Goal: Task Accomplishment & Management: Manage account settings

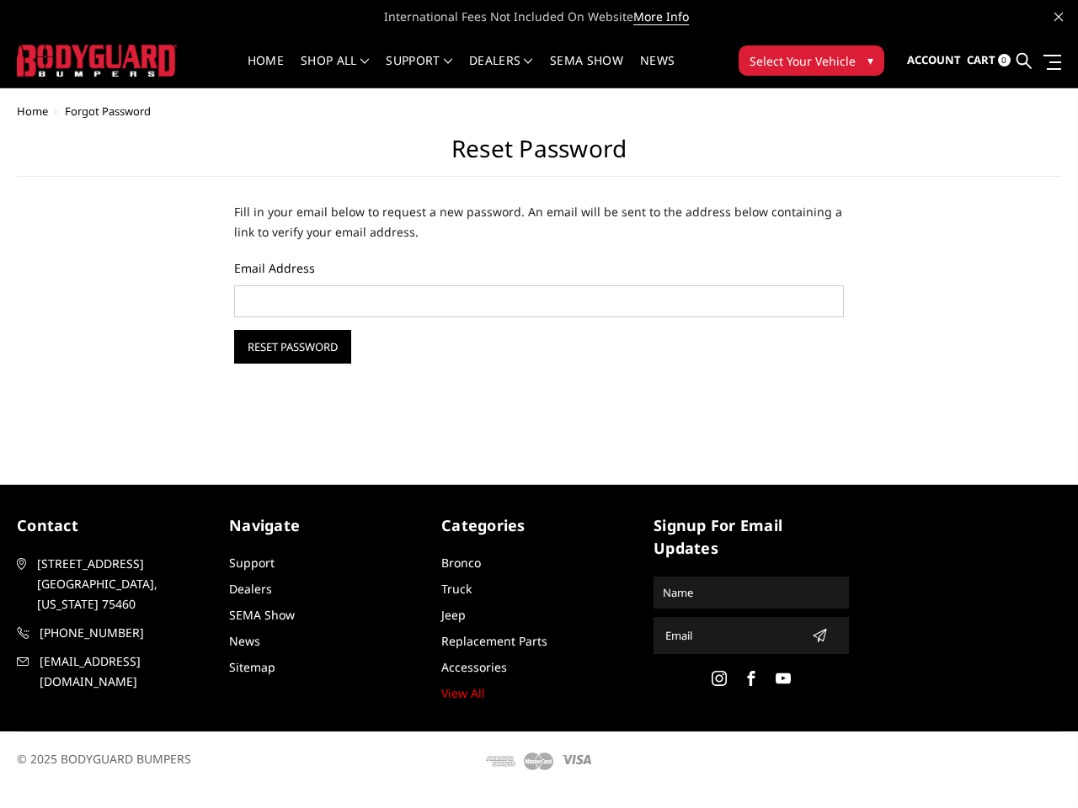
click at [539, 395] on div "Home Forgot Password Reset Password Fill in your email below to request a new p…" at bounding box center [539, 273] width 1078 height 337
click at [460, 61] on li "Support FAQ Install Instructions Shipping Warranty Terms & Conditions Cancellat…" at bounding box center [418, 71] width 83 height 33
click at [460, 71] on li "Support FAQ Install Instructions Shipping Warranty Terms & Conditions Cancellat…" at bounding box center [418, 71] width 83 height 33
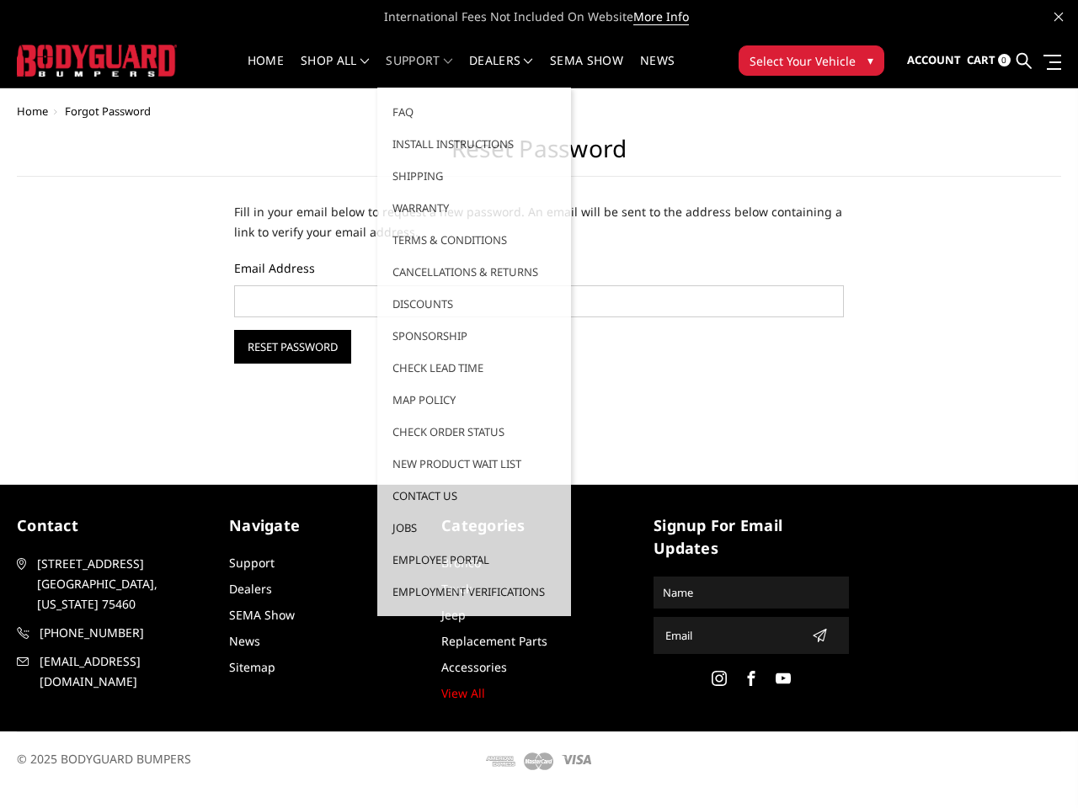
click at [811, 61] on span "Select Your Vehicle" at bounding box center [802, 61] width 106 height 18
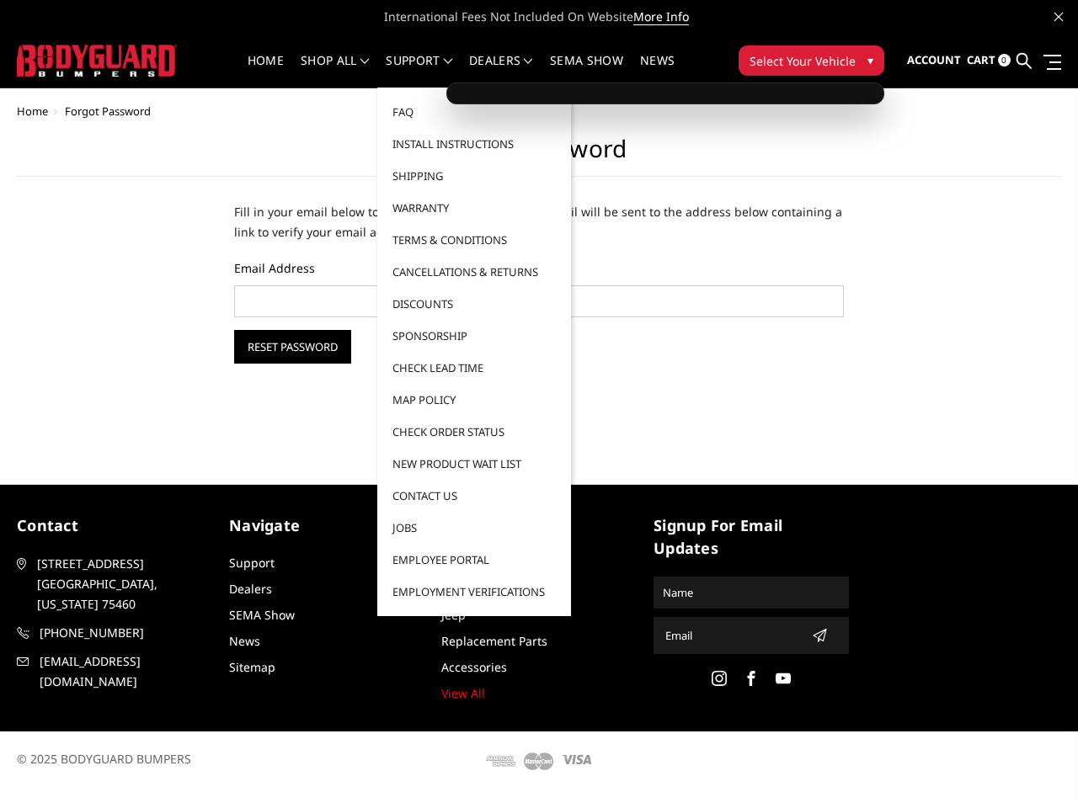
click at [811, 61] on span "Select Your Vehicle" at bounding box center [802, 61] width 106 height 18
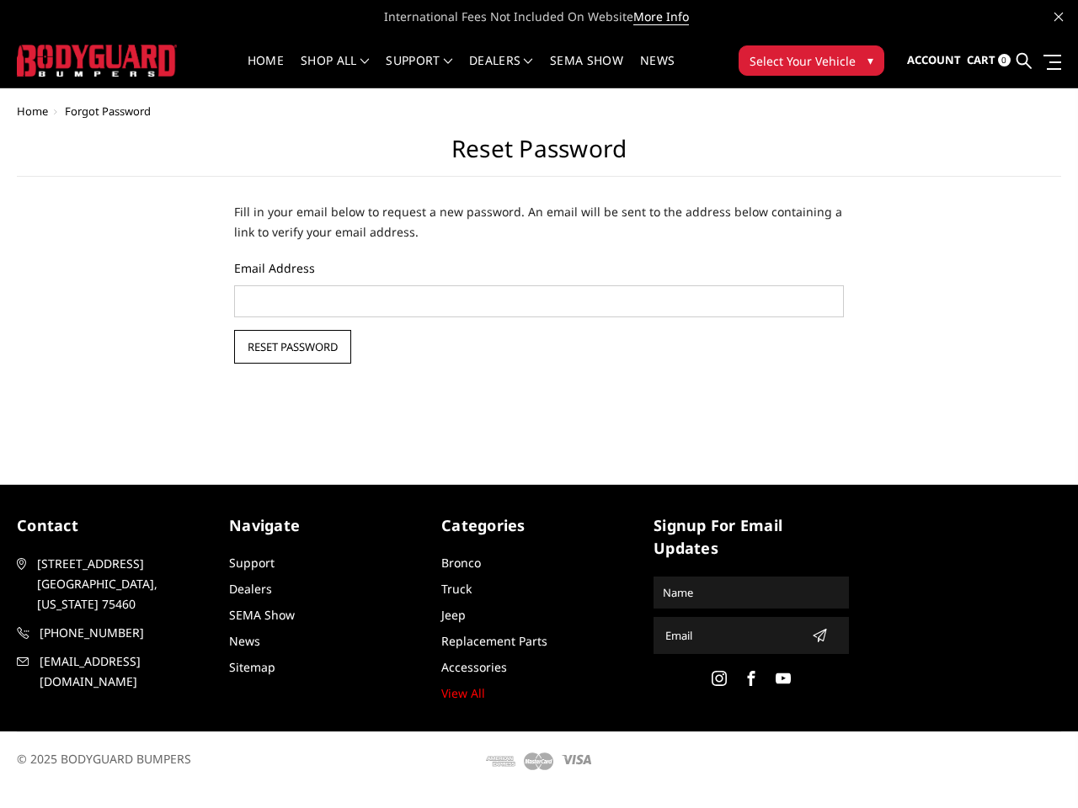
click at [292, 347] on input "Reset Password" at bounding box center [292, 347] width 117 height 34
click at [814, 636] on icon "submit" at bounding box center [818, 635] width 13 height 13
